Goal: Transaction & Acquisition: Purchase product/service

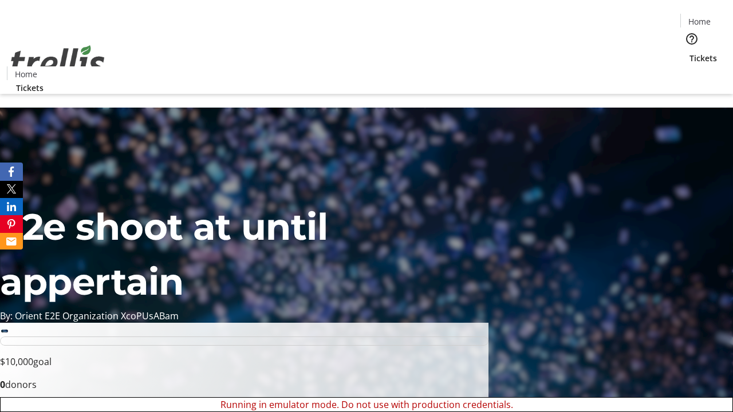
click at [700, 17] on span "Sign Up" at bounding box center [704, 16] width 33 height 14
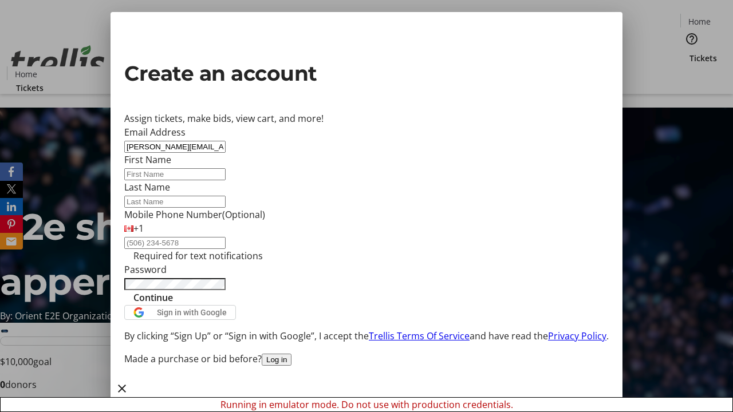
type input "[PERSON_NAME][EMAIL_ADDRESS][DOMAIN_NAME]"
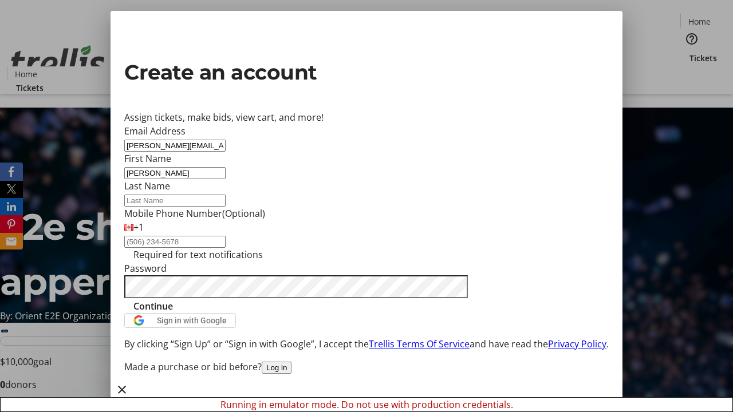
type input "[PERSON_NAME]"
click at [173, 313] on span "Continue" at bounding box center [153, 306] width 40 height 14
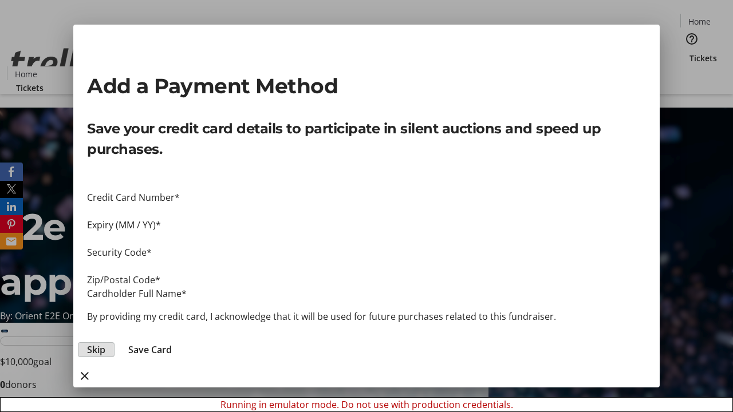
click at [105, 343] on span "Skip" at bounding box center [96, 350] width 18 height 14
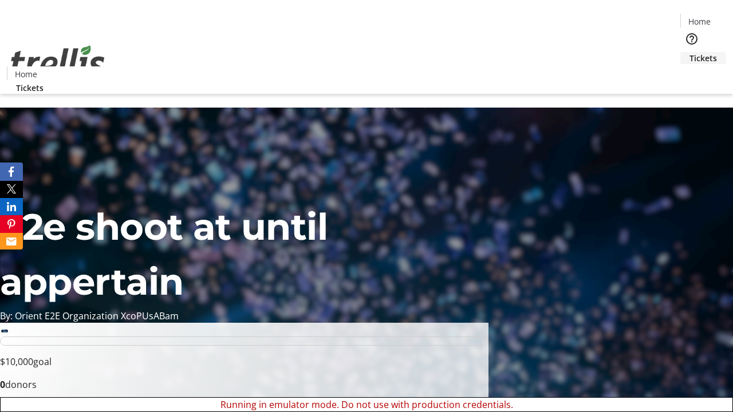
click at [689, 52] on span "Tickets" at bounding box center [702, 58] width 27 height 12
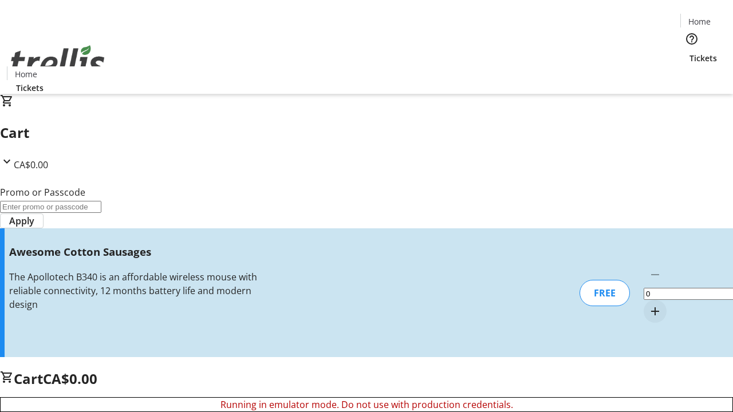
click at [648, 305] on mat-icon "Increment by one" at bounding box center [655, 312] width 14 height 14
type input "1"
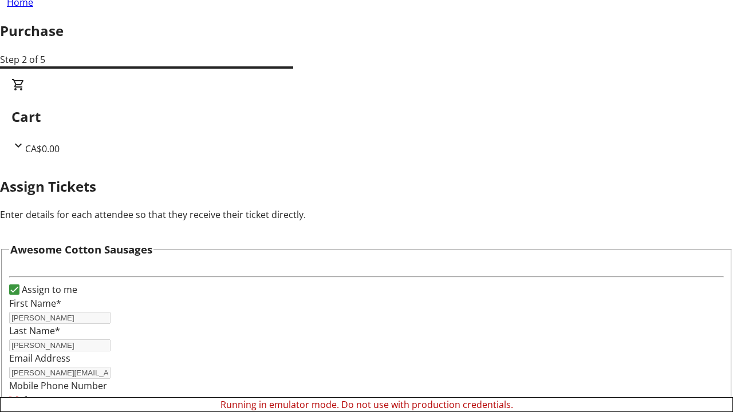
scroll to position [69, 0]
